Goal: Check status: Check status

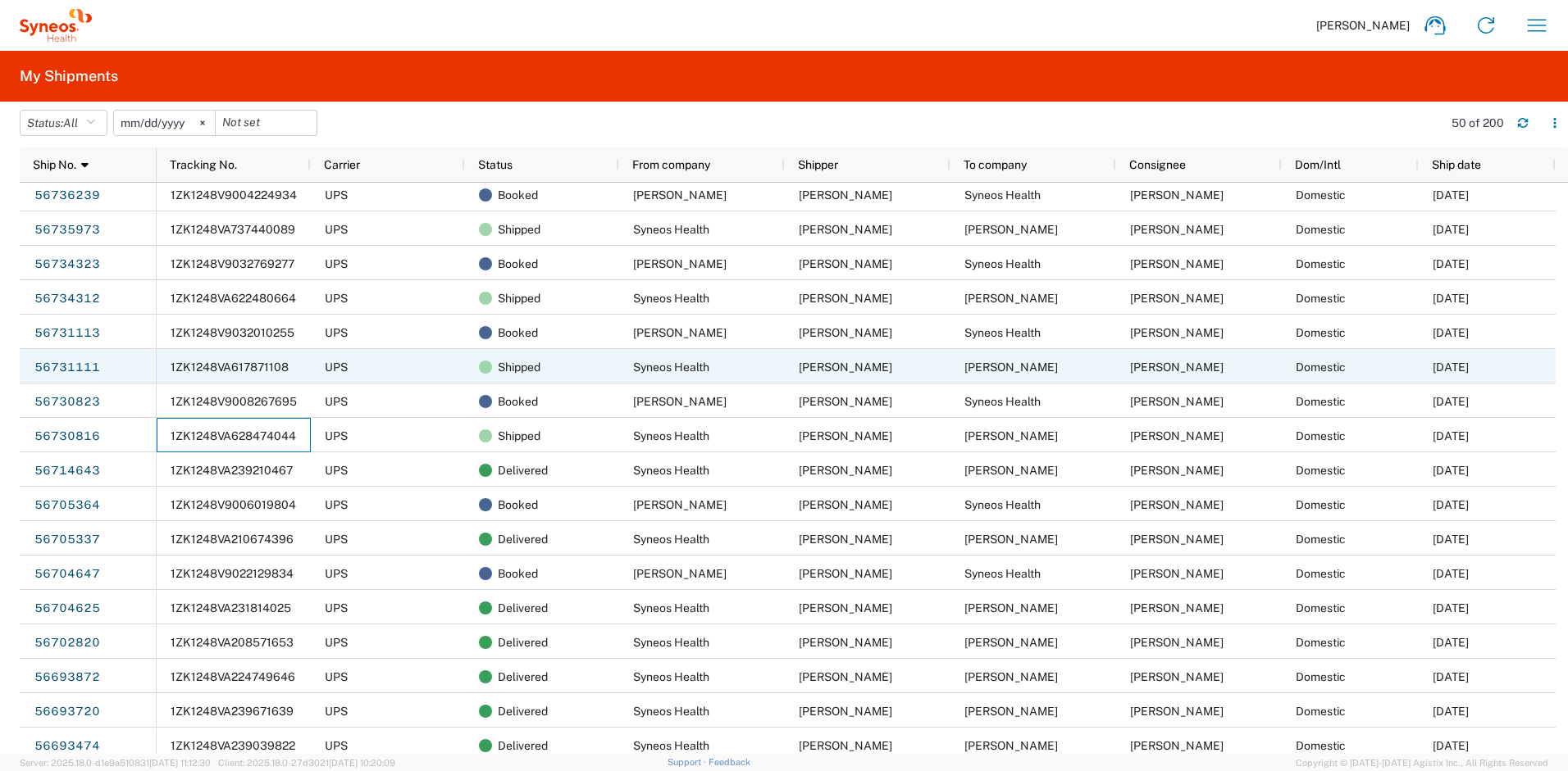
click at [244, 368] on span "1ZK1248VA617871108" at bounding box center [229, 367] width 118 height 13
click at [94, 367] on link "56731111" at bounding box center [67, 368] width 67 height 26
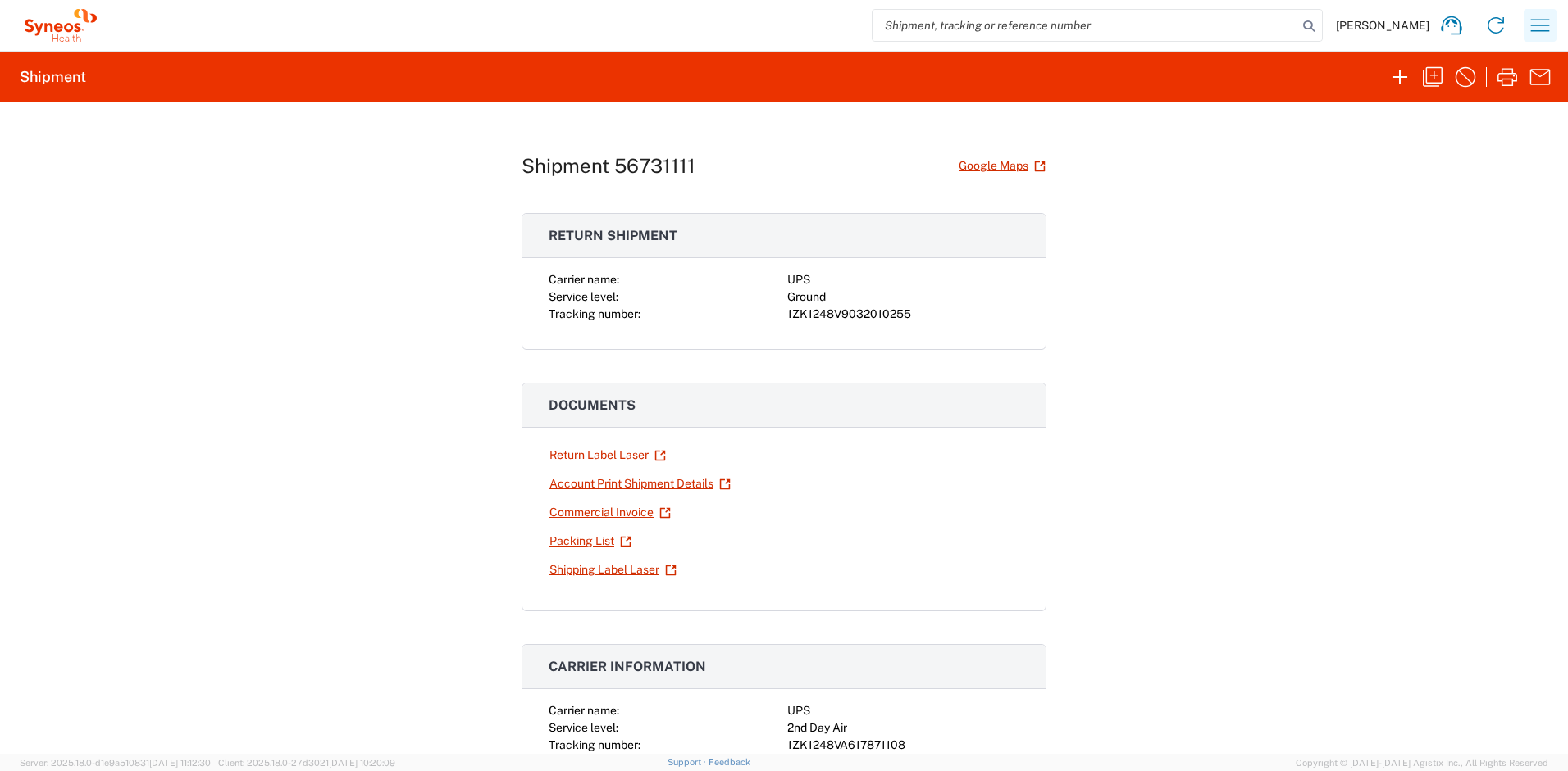
click at [1529, 21] on icon "button" at bounding box center [1540, 25] width 26 height 26
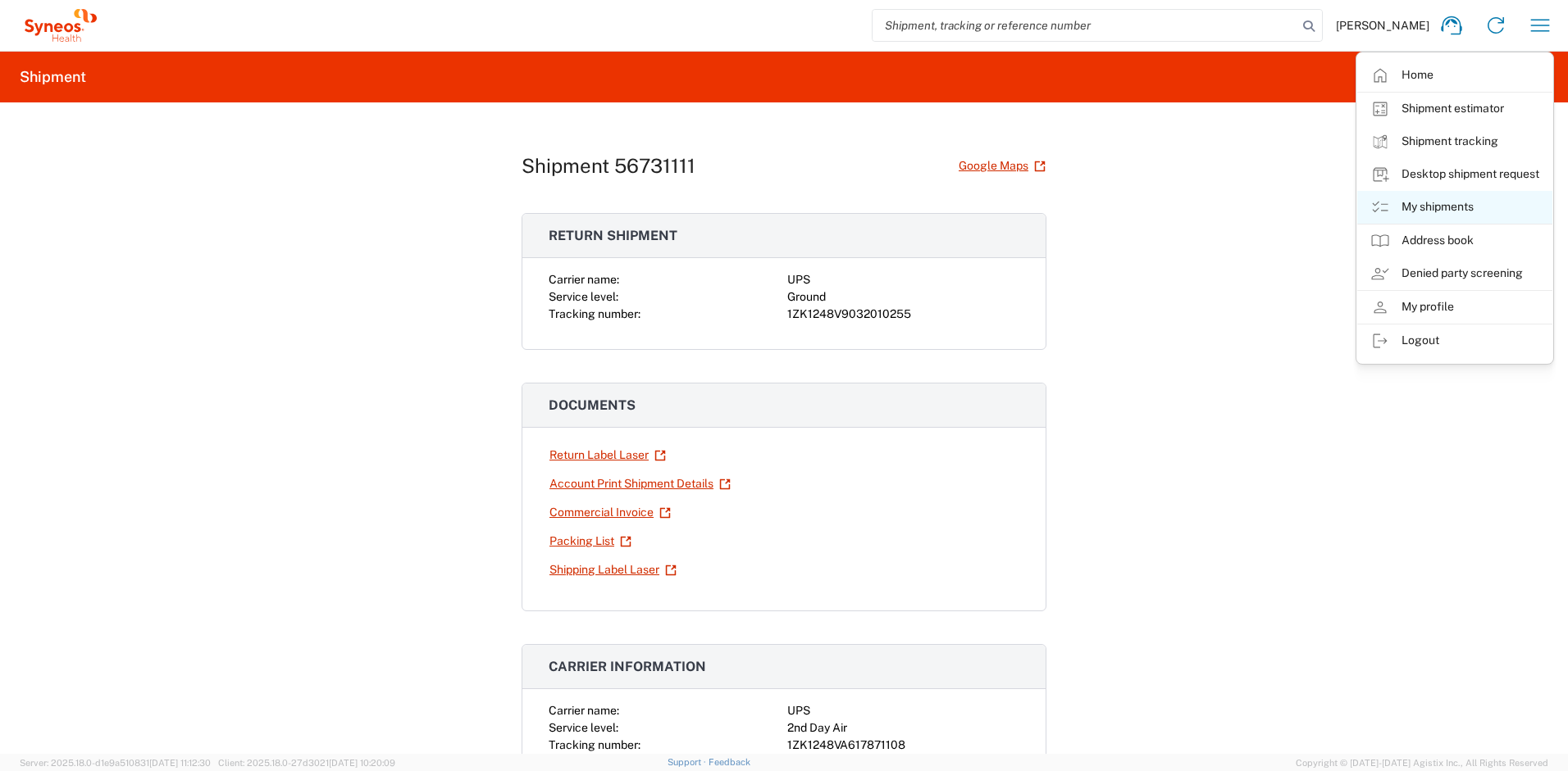
click at [1437, 202] on link "My shipments" at bounding box center [1454, 207] width 195 height 32
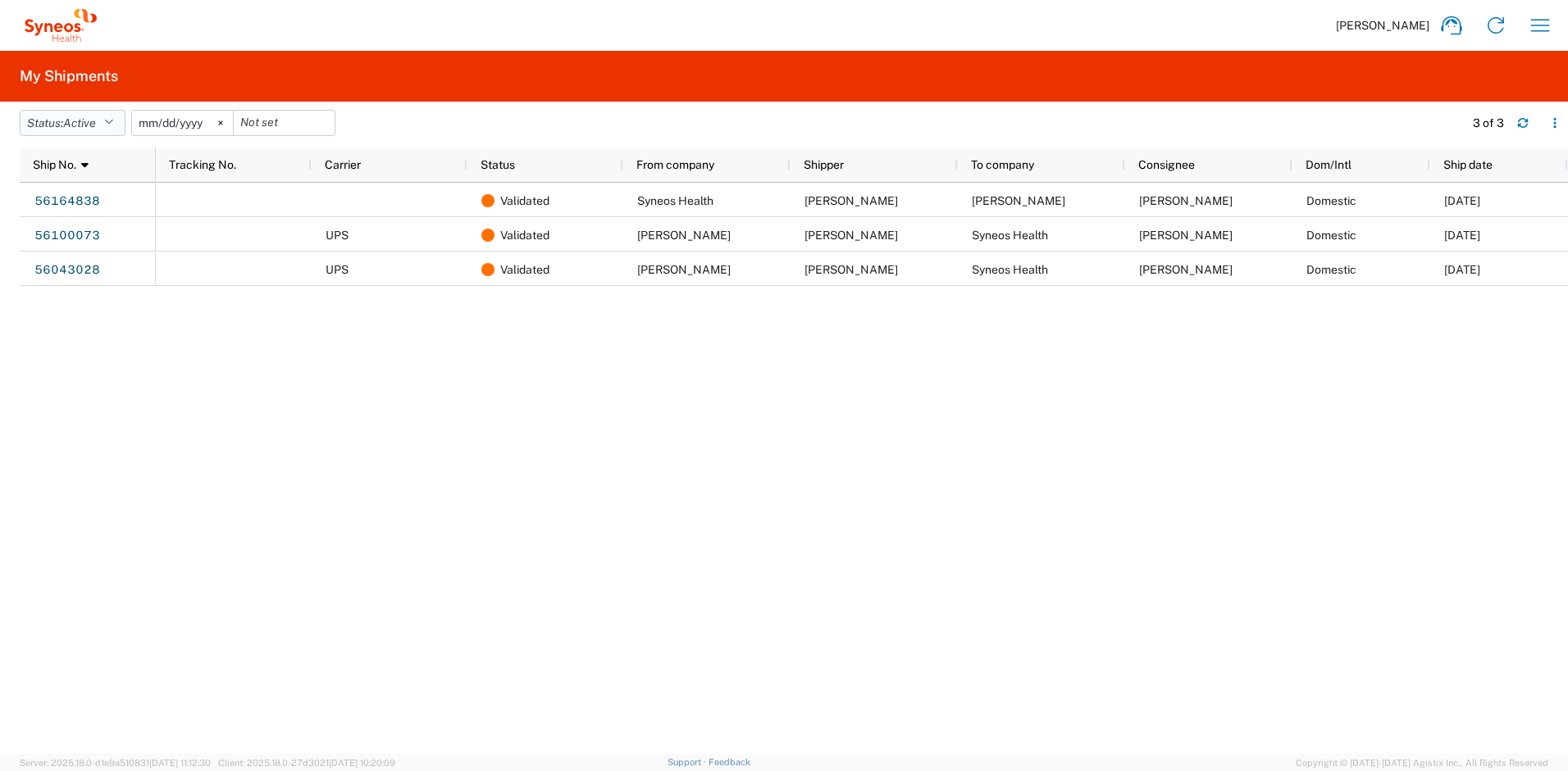
click at [118, 124] on button "Status: Active" at bounding box center [72, 123] width 106 height 26
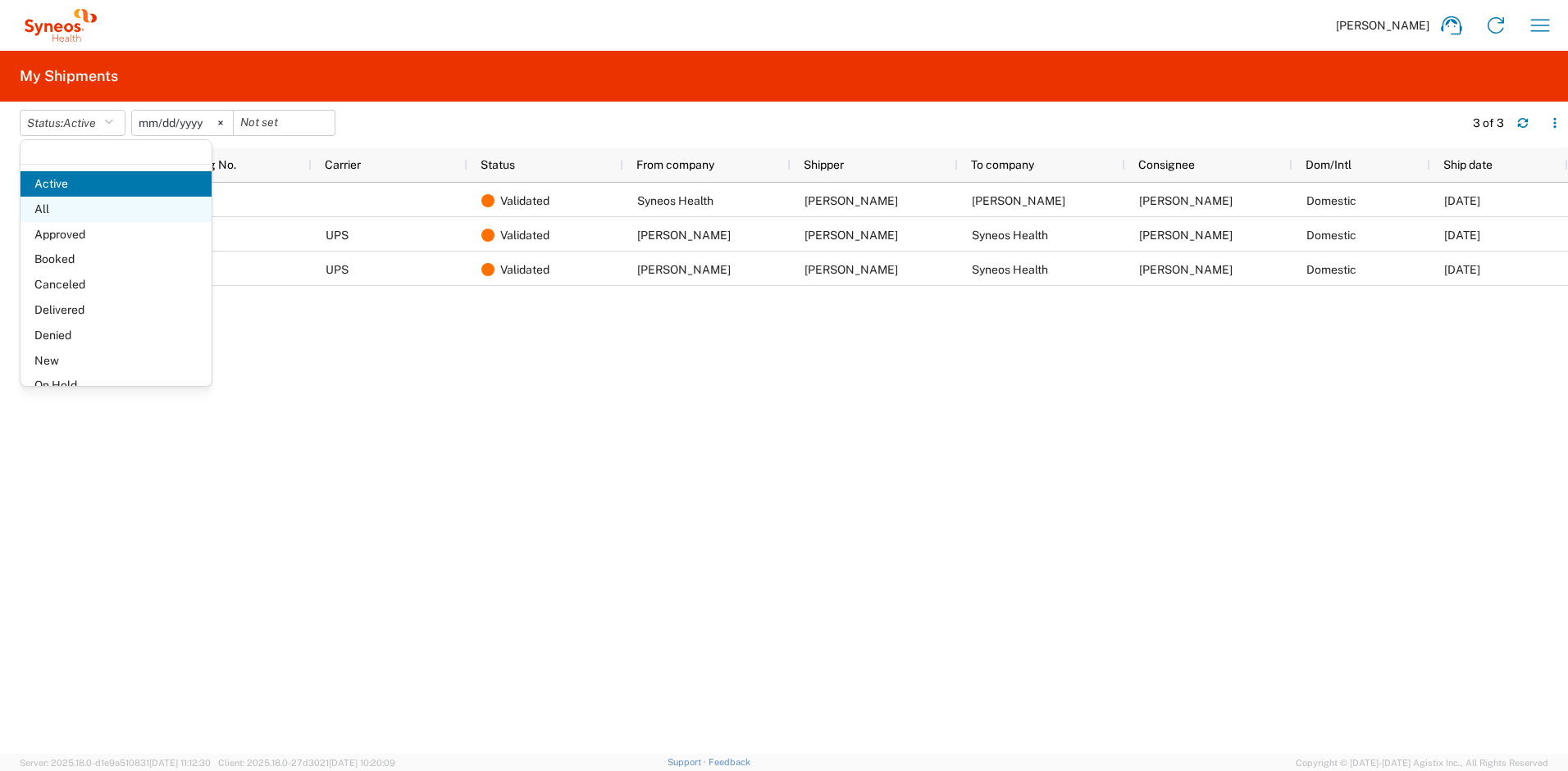
click at [106, 213] on span "All" at bounding box center [116, 209] width 191 height 25
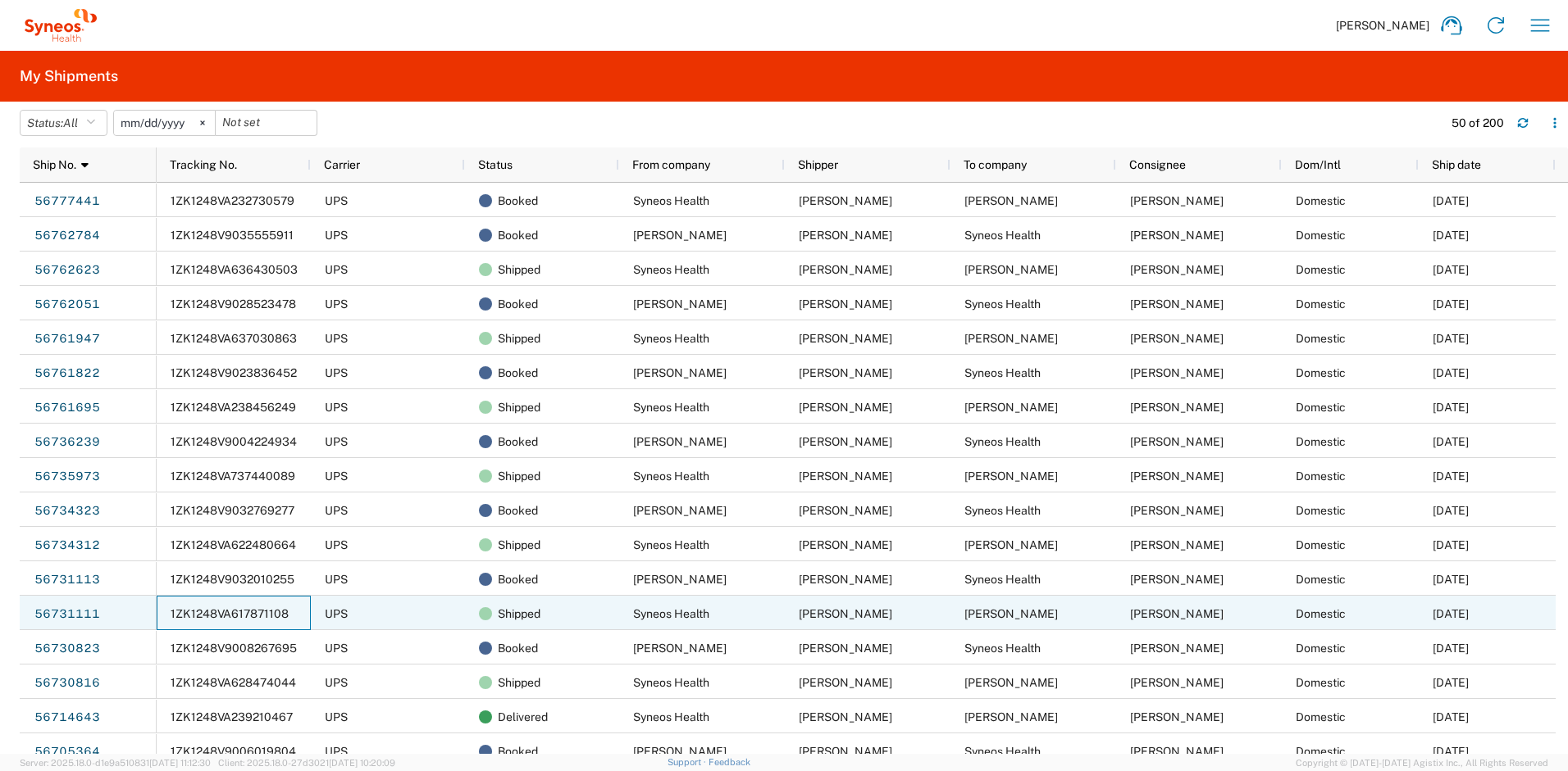
click at [255, 620] on div "1ZK1248VA617871108" at bounding box center [234, 613] width 154 height 34
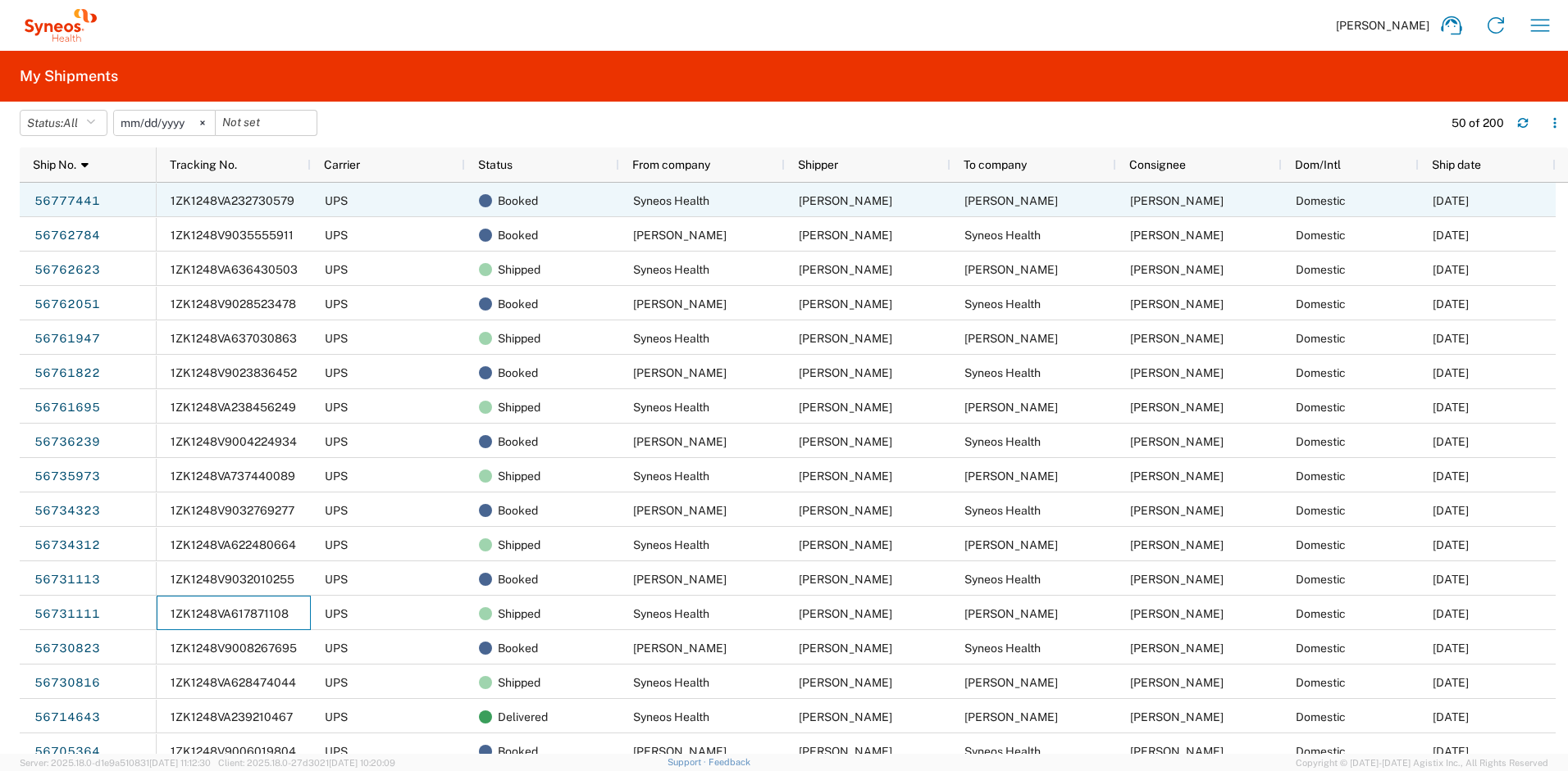
click at [190, 200] on span "1ZK1248VA232730579" at bounding box center [232, 200] width 123 height 13
